Goal: Find specific page/section: Find specific page/section

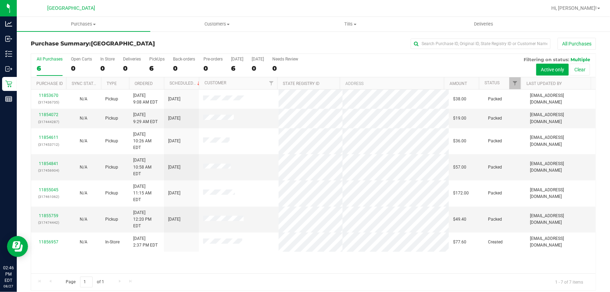
click at [88, 31] on link "Purchases Summary of purchases Fulfillment All purchases" at bounding box center [83, 24] width 133 height 15
click at [87, 25] on span "Purchases" at bounding box center [83, 24] width 133 height 6
click at [77, 18] on uib-tab-heading "Purchases Summary of purchases Fulfillment All purchases" at bounding box center [83, 24] width 133 height 15
click at [64, 49] on li "Fulfillment" at bounding box center [83, 50] width 133 height 8
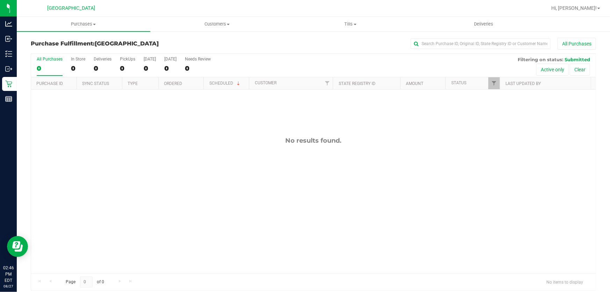
click at [304, 196] on div "No results found." at bounding box center [313, 204] width 564 height 231
click at [505, 150] on div "No results found." at bounding box center [313, 204] width 564 height 231
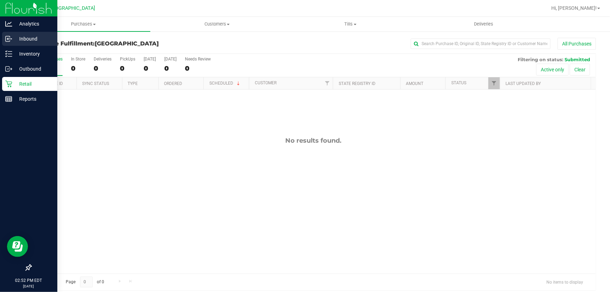
click at [8, 39] on icon at bounding box center [8, 38] width 7 height 7
click at [7, 33] on div "Inbound" at bounding box center [29, 39] width 55 height 14
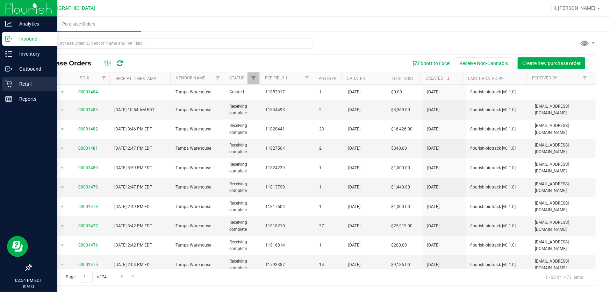
click at [5, 79] on div "Retail" at bounding box center [29, 84] width 55 height 14
